Goal: Information Seeking & Learning: Learn about a topic

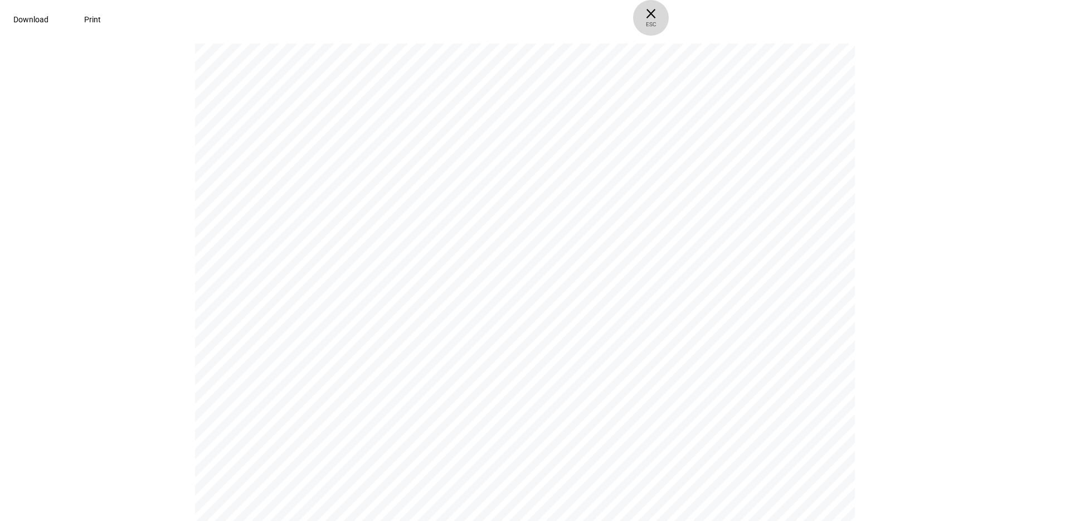
click at [669, 12] on span "× ESC" at bounding box center [651, 18] width 36 height 36
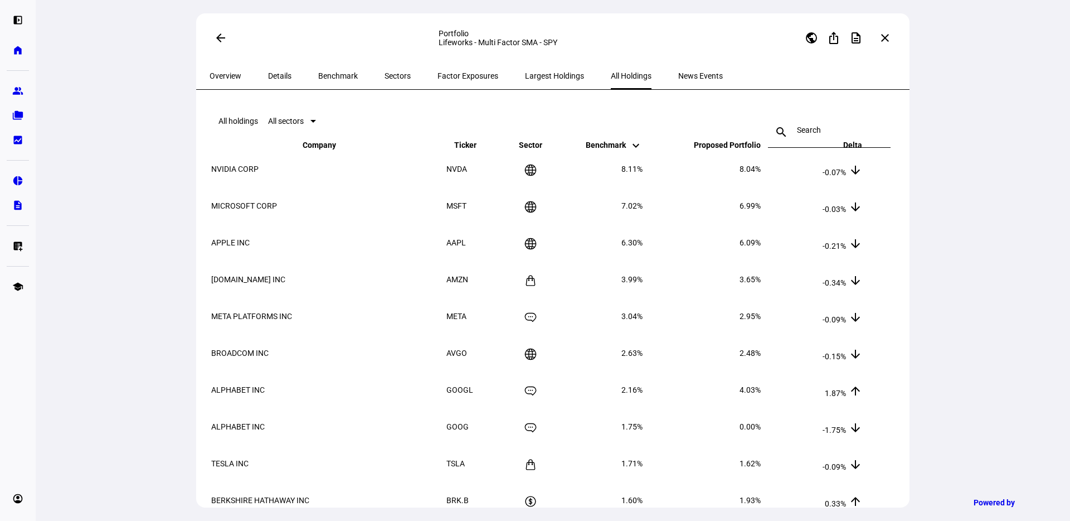
click at [441, 84] on span "Factor Exposures" at bounding box center [468, 75] width 61 height 27
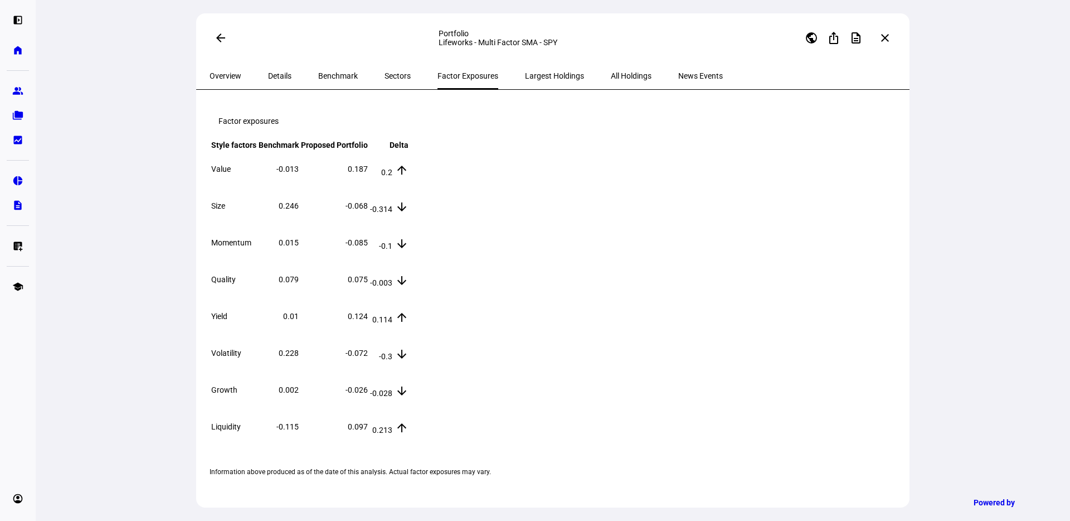
click at [385, 76] on span "Sectors" at bounding box center [398, 76] width 26 height 8
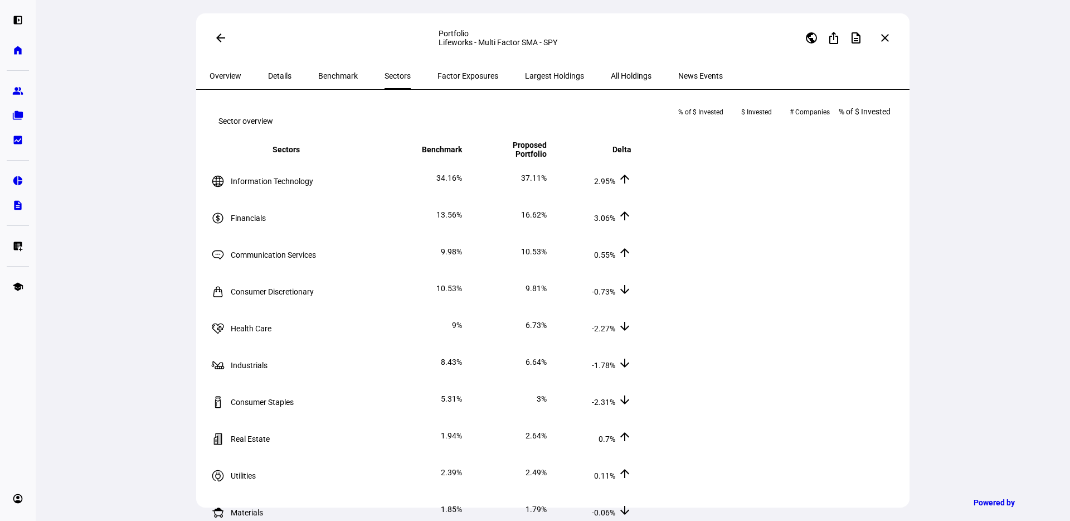
click at [280, 76] on span "Details" at bounding box center [279, 76] width 23 height 8
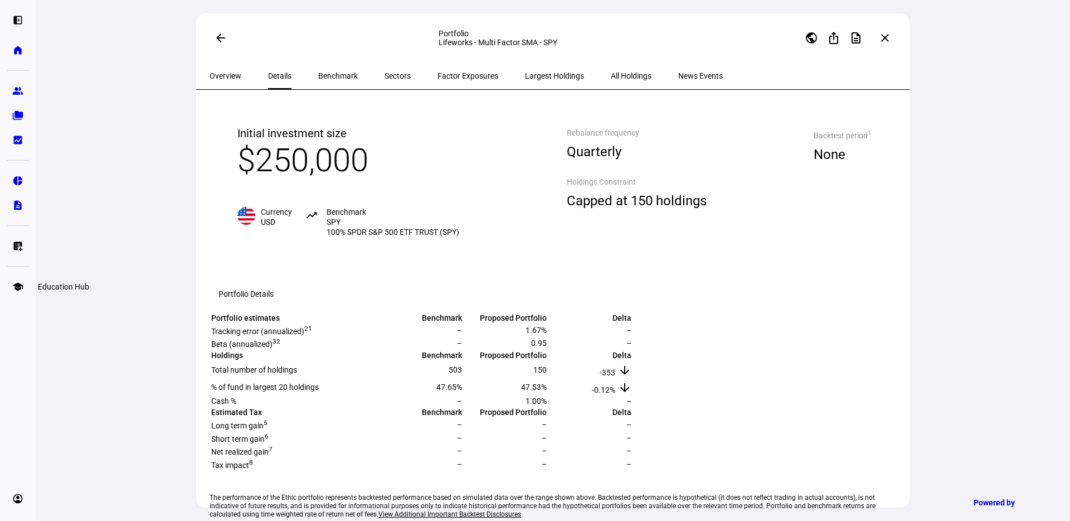
click at [18, 292] on link "school Education Hub" at bounding box center [18, 286] width 22 height 22
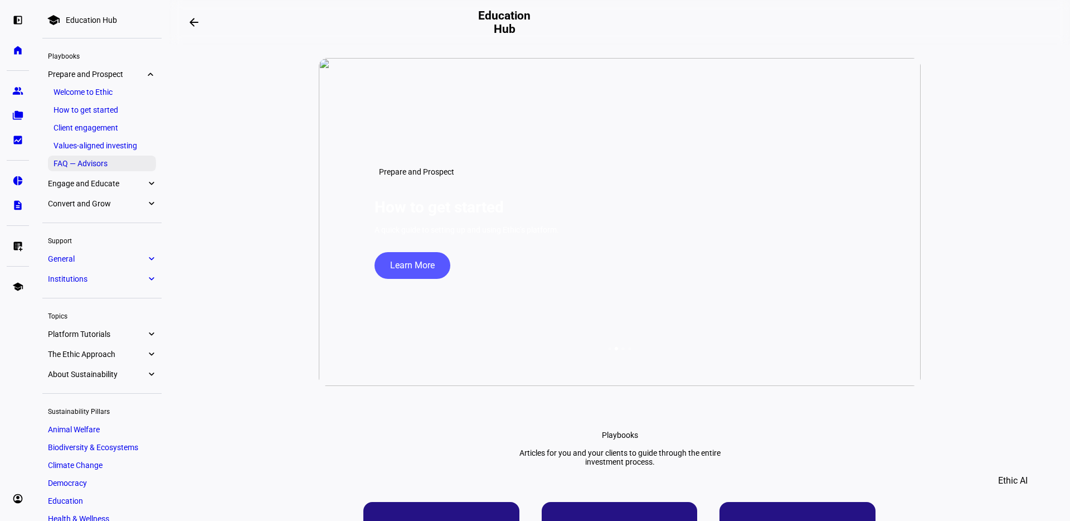
click at [102, 161] on link "FAQ — Advisors" at bounding box center [102, 164] width 108 height 16
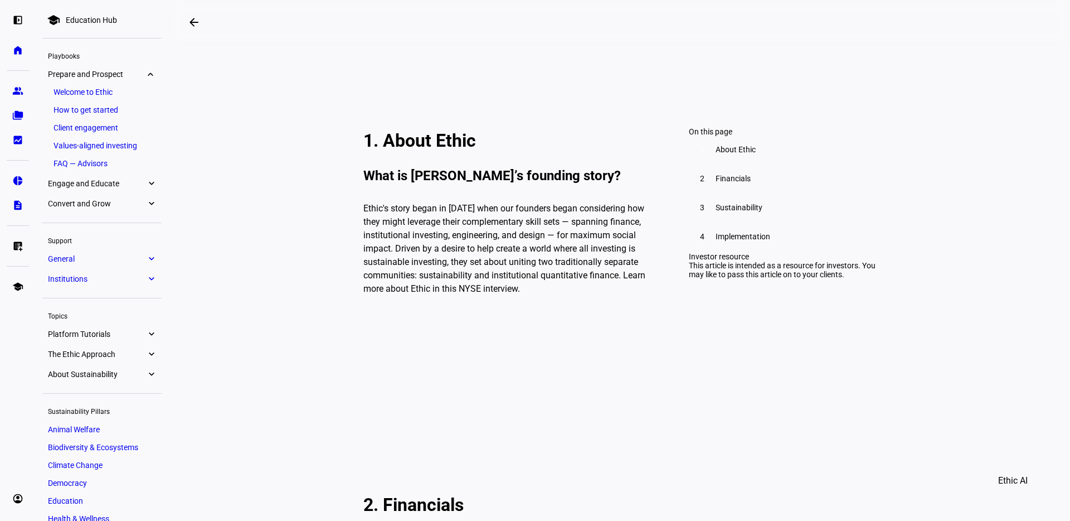
scroll to position [255, 0]
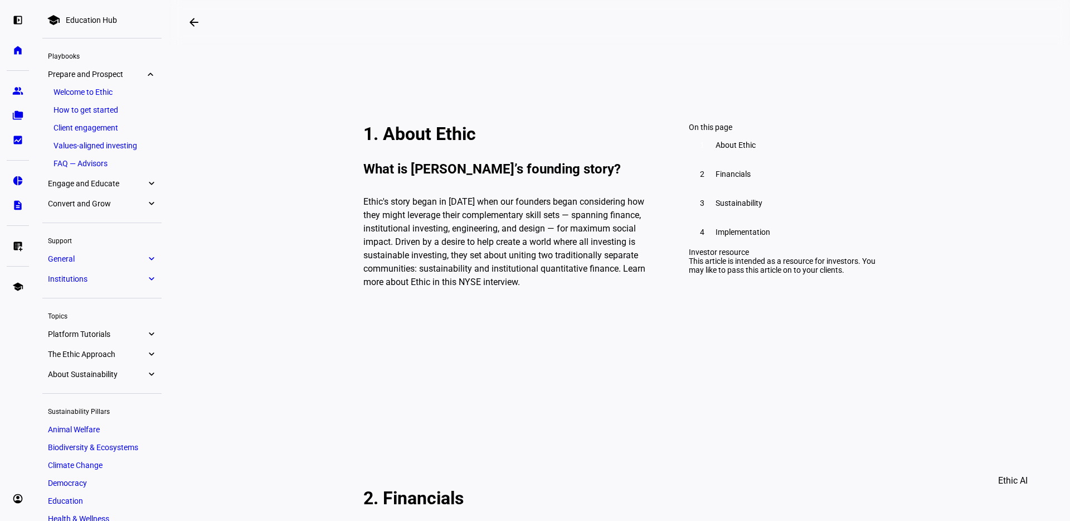
click at [710, 187] on div "2 Financials" at bounding box center [782, 174] width 187 height 27
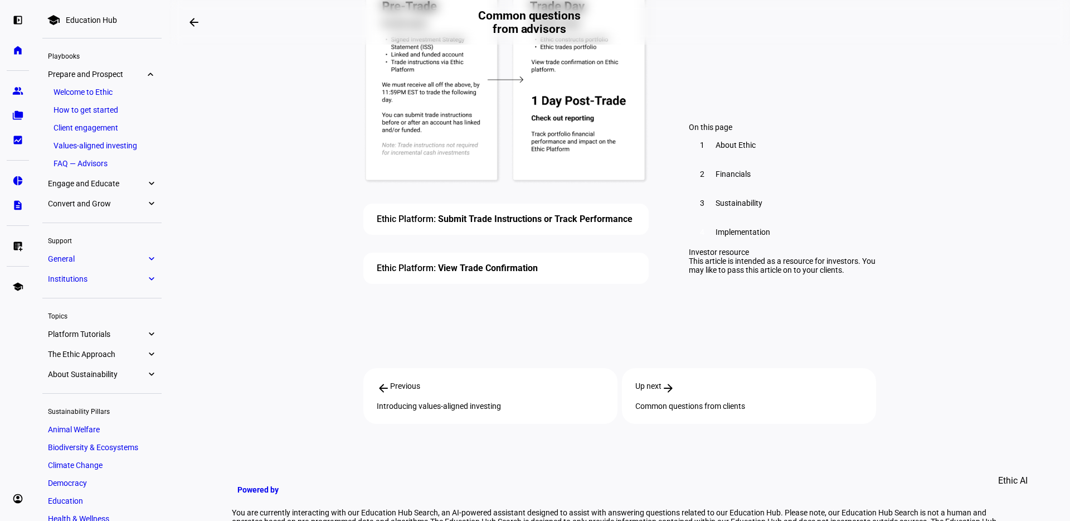
scroll to position [3867, 0]
